Goal: Find specific page/section: Find specific page/section

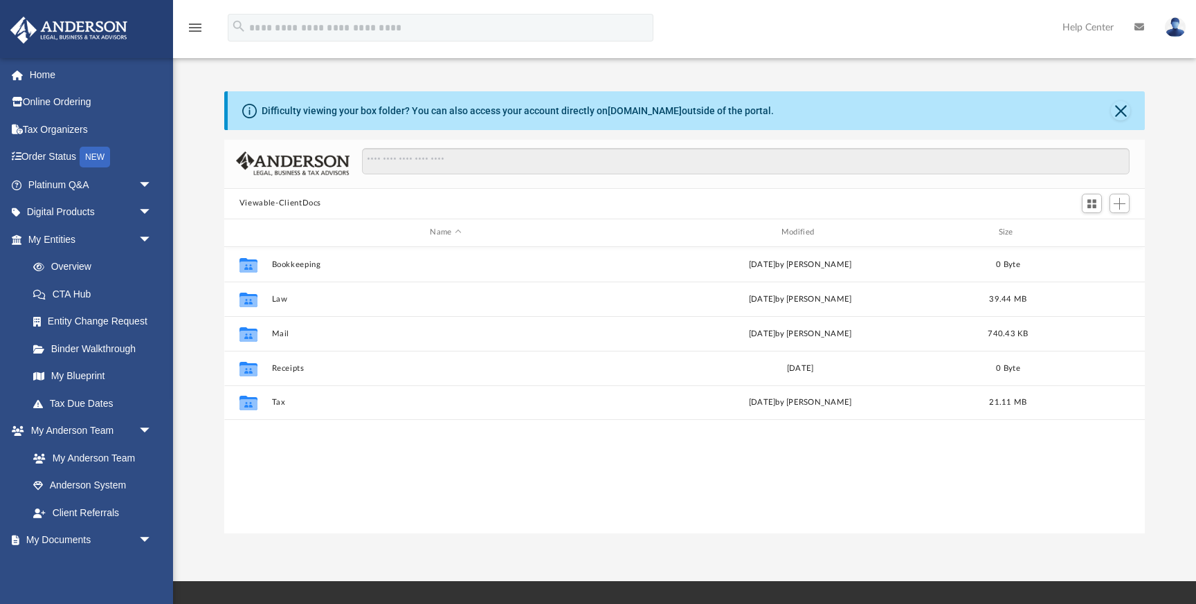
scroll to position [314, 920]
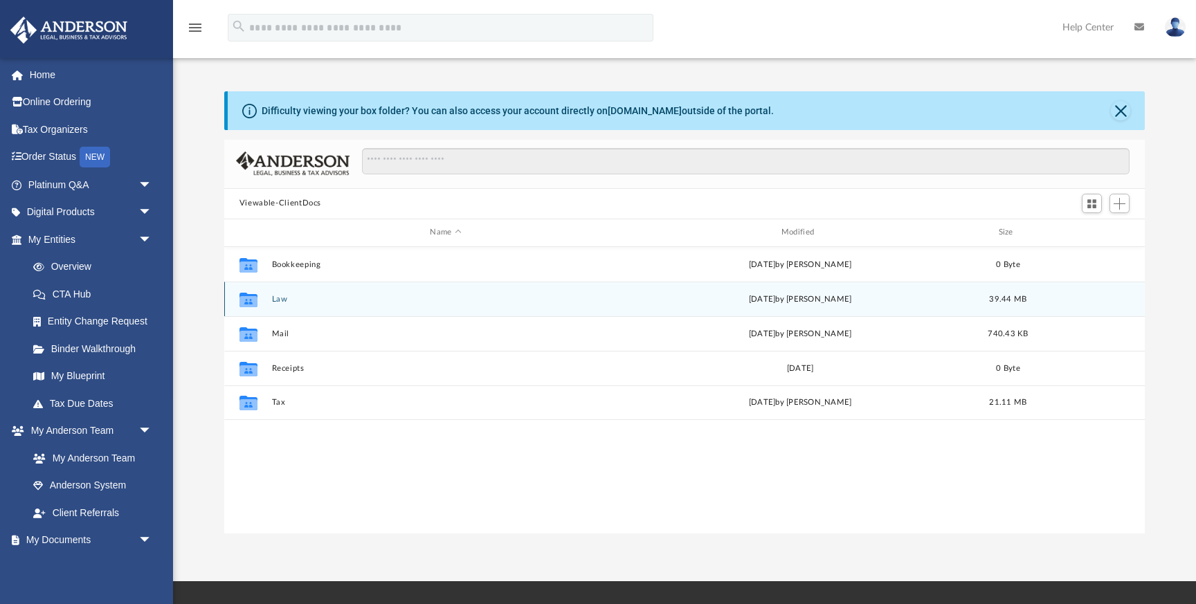
click at [273, 303] on div "Collaborated Folder Law [DATE] by [PERSON_NAME] 39.44 MB" at bounding box center [684, 299] width 920 height 35
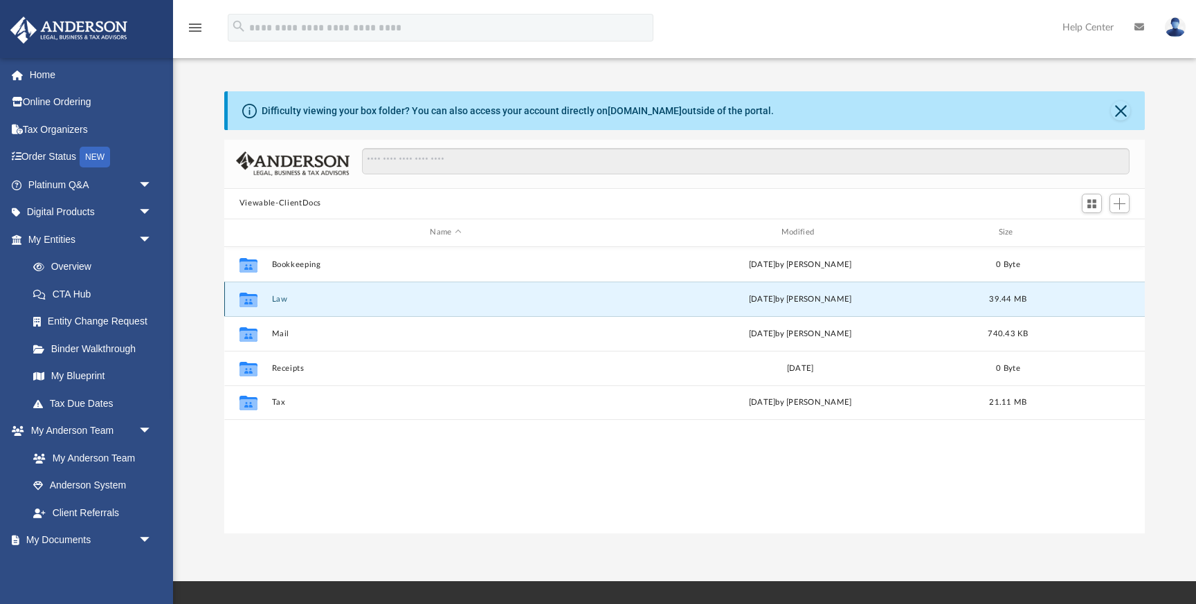
click at [277, 301] on button "Law" at bounding box center [445, 299] width 348 height 9
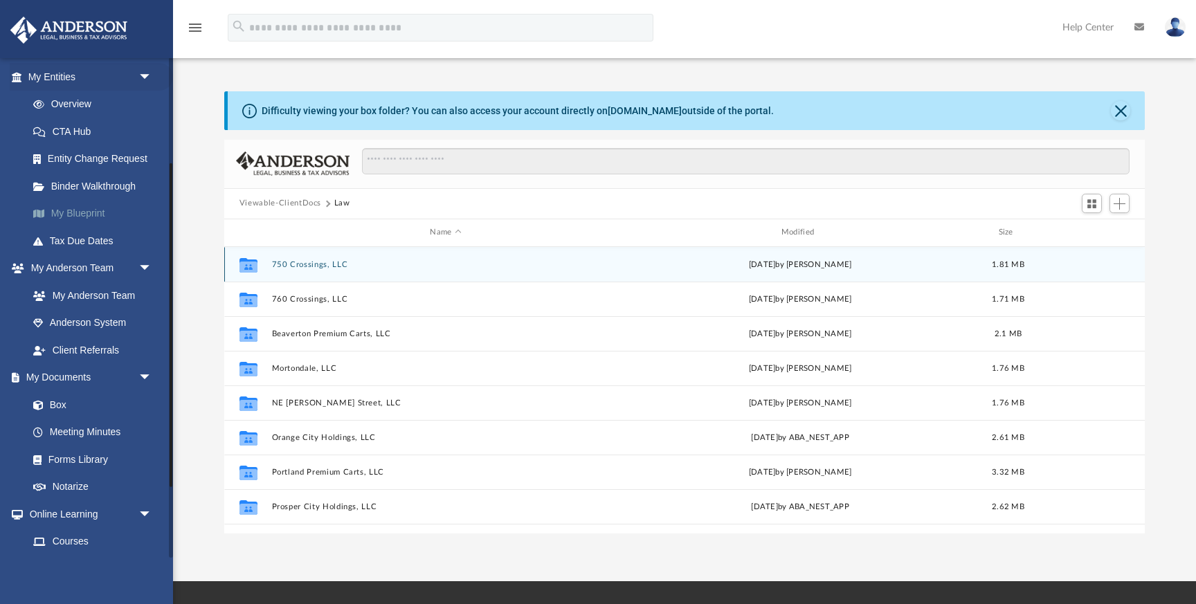
scroll to position [163, 0]
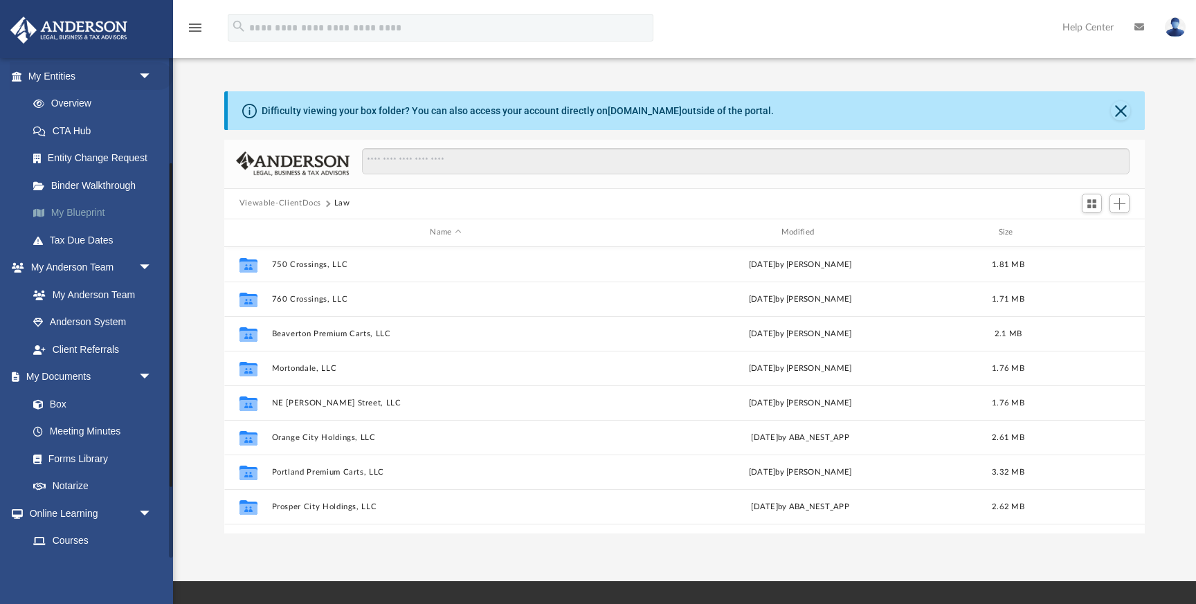
click at [102, 214] on link "My Blueprint" at bounding box center [96, 213] width 154 height 28
